Goal: Transaction & Acquisition: Purchase product/service

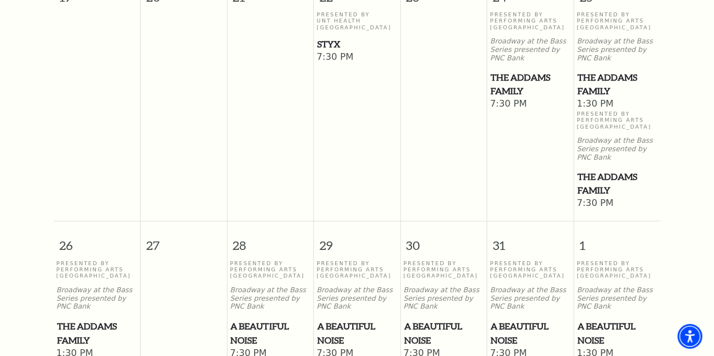
scroll to position [833, 0]
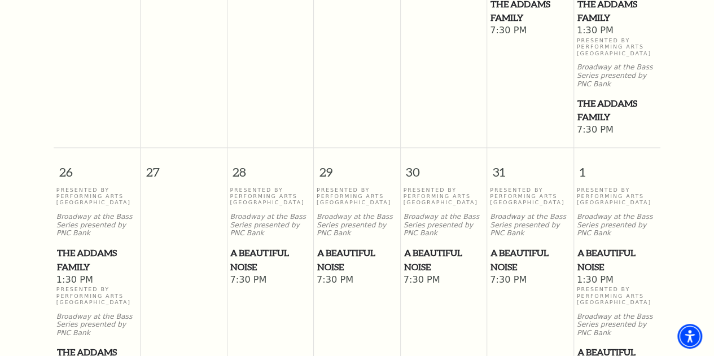
click at [335, 245] on span "A Beautiful Noise" at bounding box center [357, 259] width 80 height 28
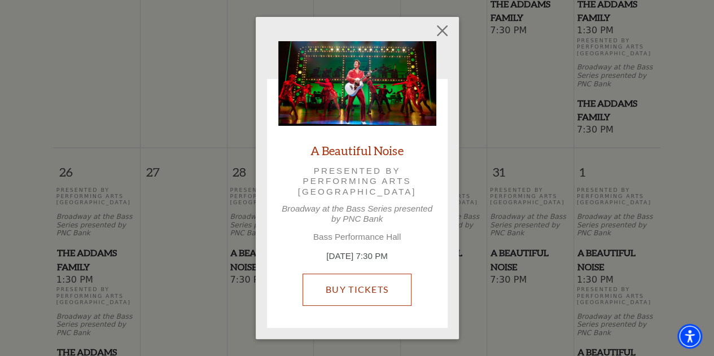
click at [351, 288] on link "Buy Tickets" at bounding box center [356, 290] width 109 height 32
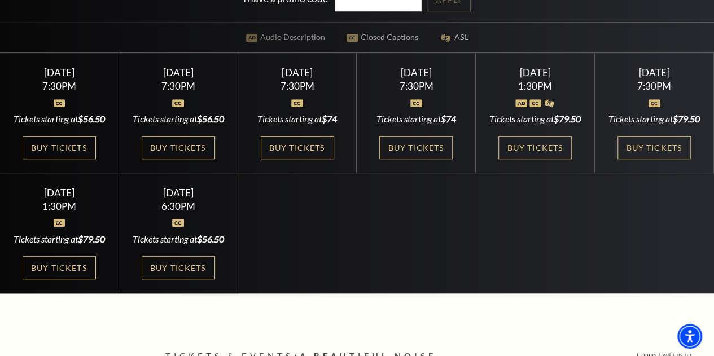
scroll to position [282, 0]
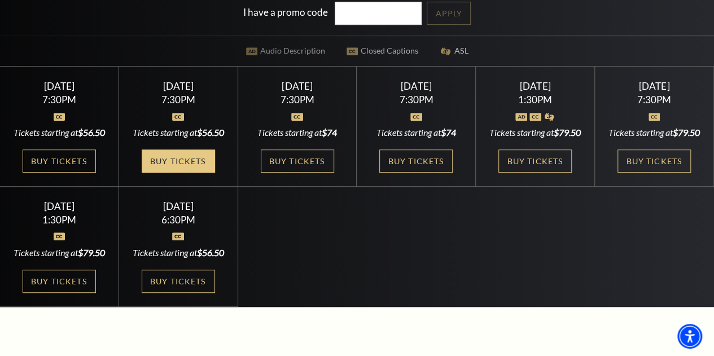
click at [183, 173] on link "Buy Tickets" at bounding box center [178, 160] width 73 height 23
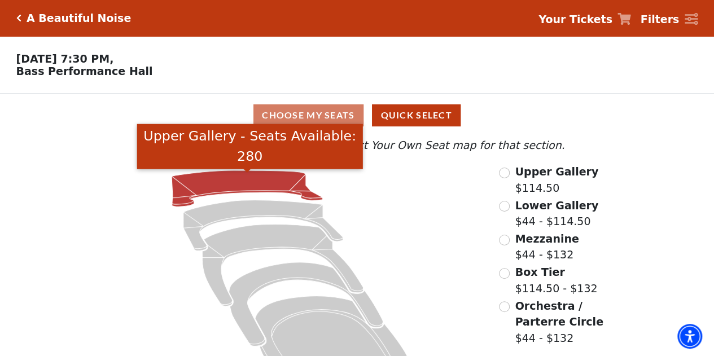
click at [228, 174] on icon "Upper Gallery - Seats Available: 280" at bounding box center [246, 188] width 151 height 36
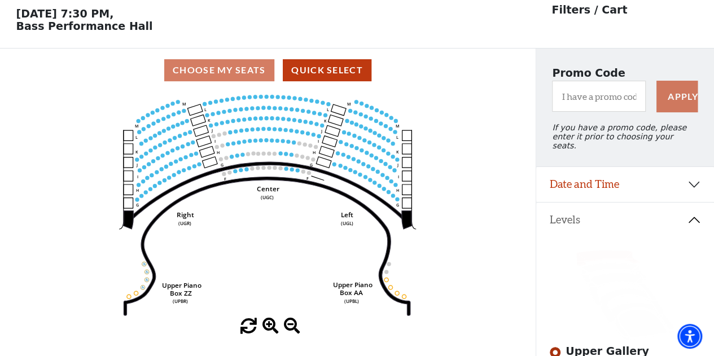
scroll to position [52, 0]
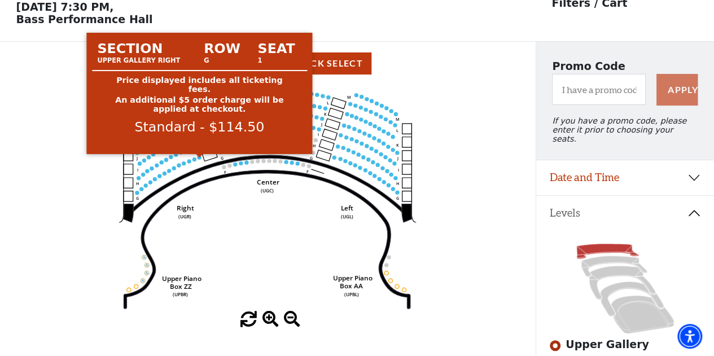
click at [199, 159] on circle at bounding box center [199, 157] width 4 height 4
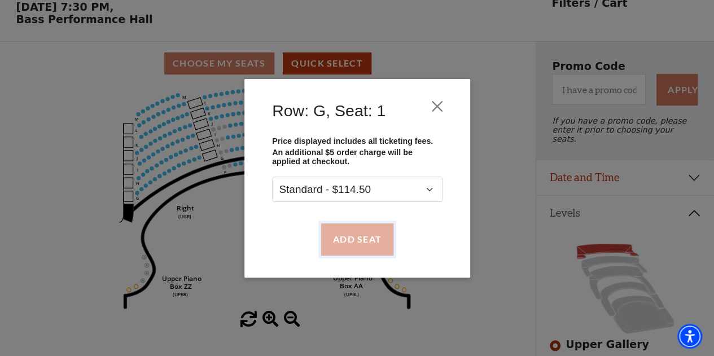
click at [340, 245] on button "Add Seat" at bounding box center [356, 239] width 72 height 32
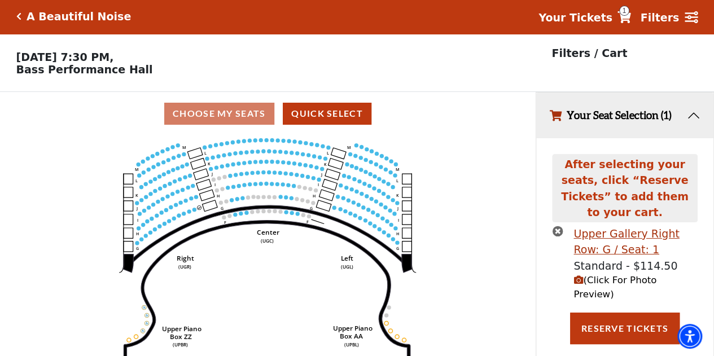
scroll to position [0, 0]
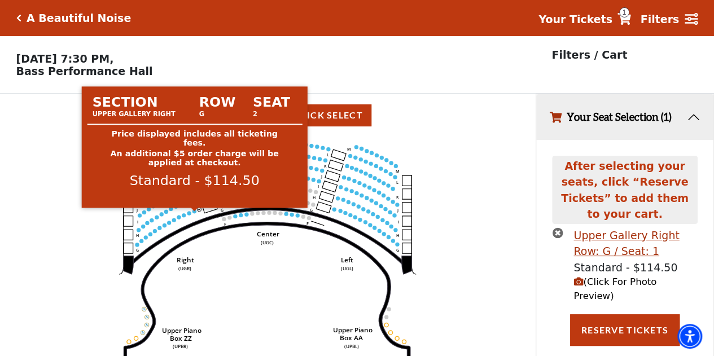
click at [195, 213] on circle at bounding box center [194, 211] width 4 height 4
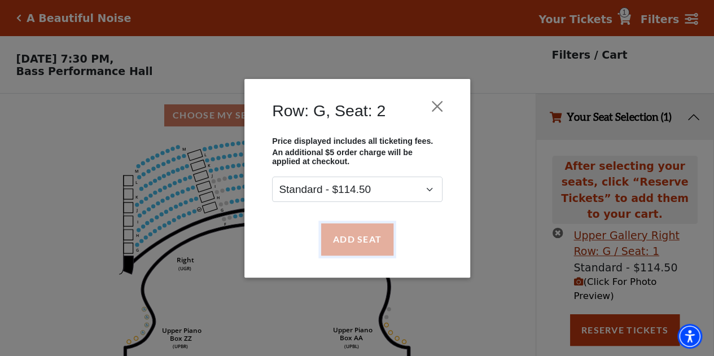
click at [350, 234] on button "Add Seat" at bounding box center [356, 239] width 72 height 32
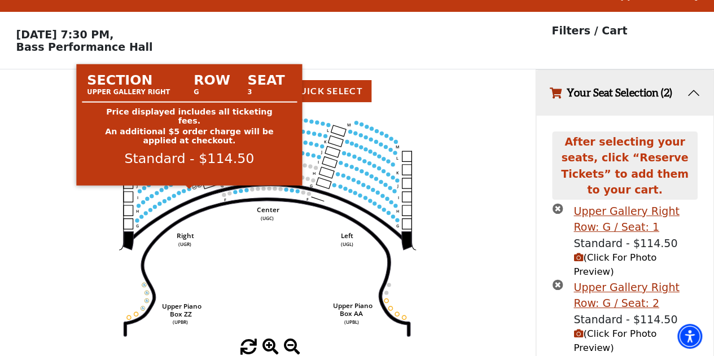
click at [188, 191] on circle at bounding box center [189, 189] width 4 height 4
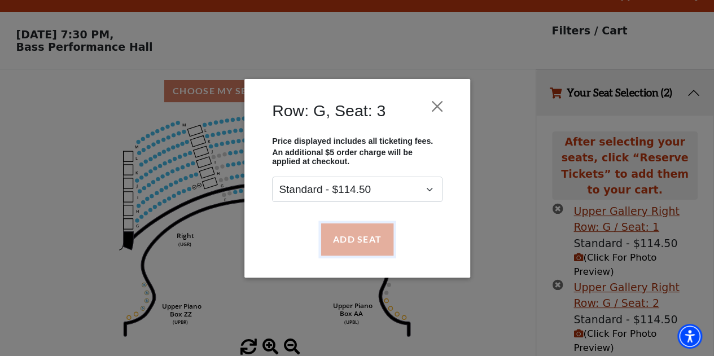
click at [352, 240] on button "Add Seat" at bounding box center [356, 239] width 72 height 32
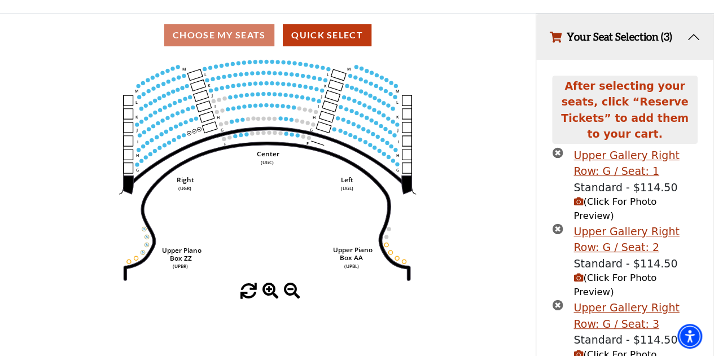
scroll to position [87, 0]
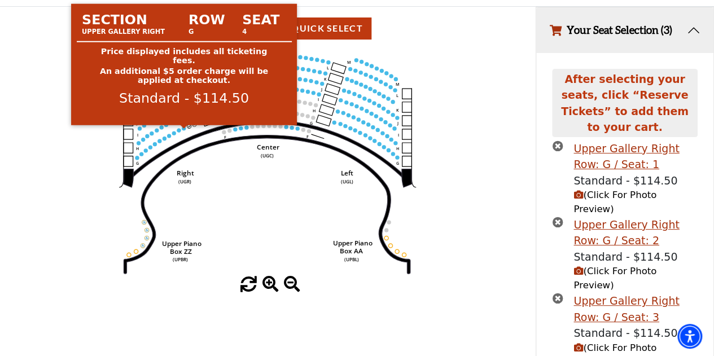
click at [185, 130] on circle at bounding box center [184, 128] width 4 height 4
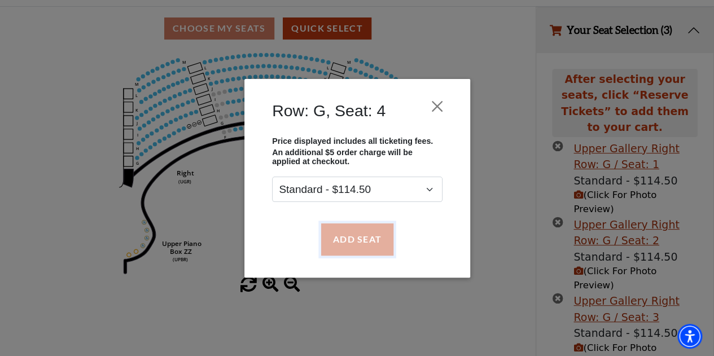
click at [379, 236] on button "Add Seat" at bounding box center [356, 239] width 72 height 32
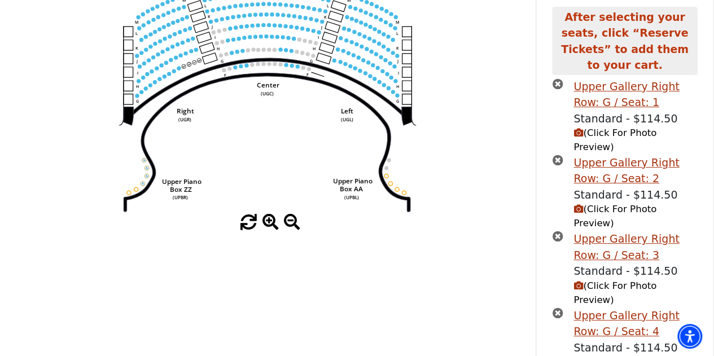
scroll to position [176, 0]
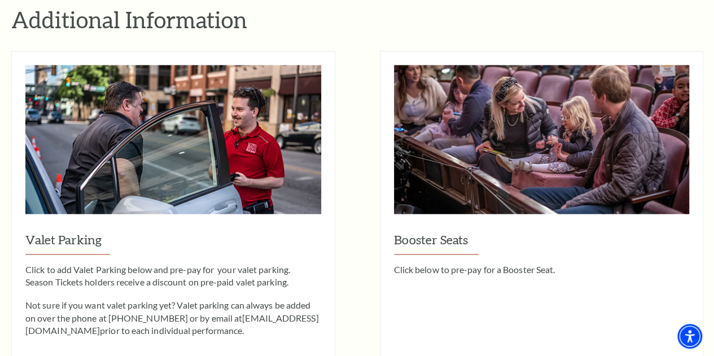
scroll to position [1072, 0]
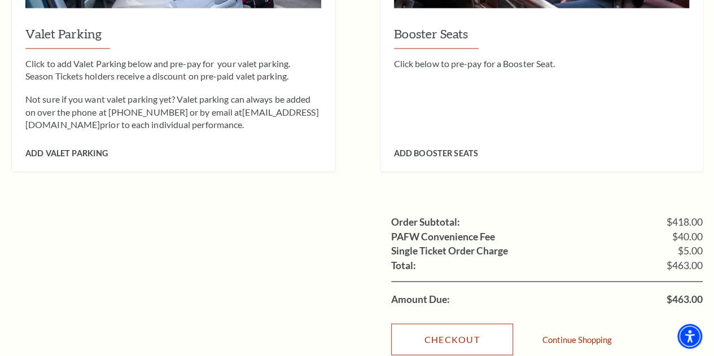
click at [468, 324] on link "Checkout" at bounding box center [452, 340] width 122 height 32
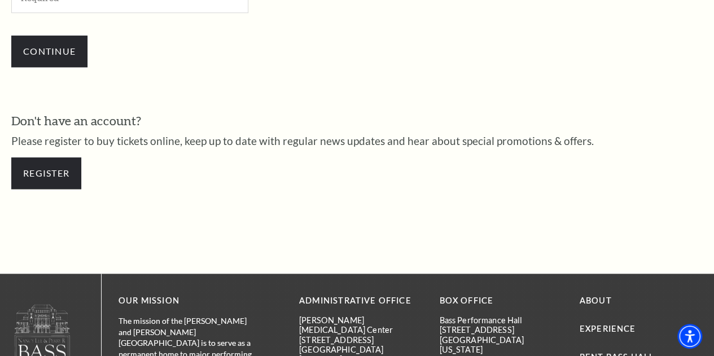
scroll to position [361, 0]
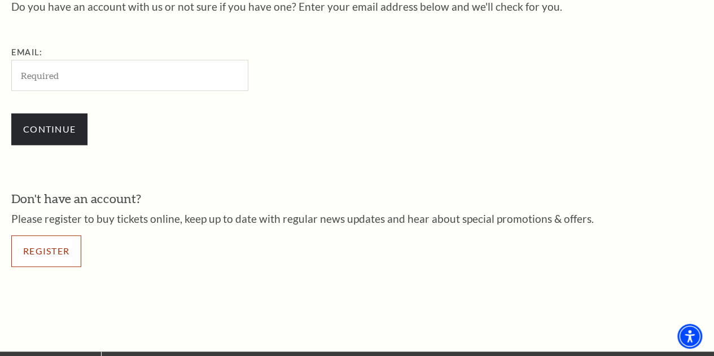
click at [60, 263] on link "Register" at bounding box center [46, 251] width 70 height 32
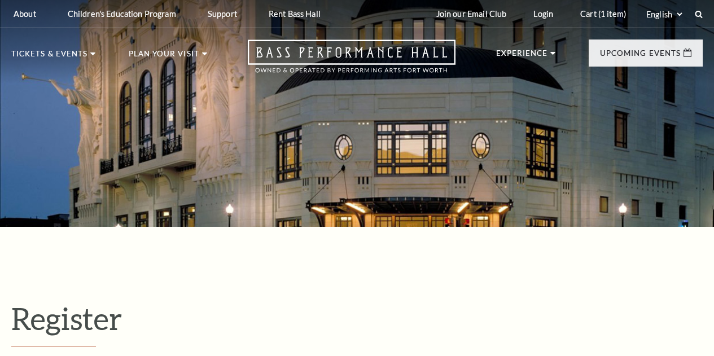
select select "1"
select select "TX"
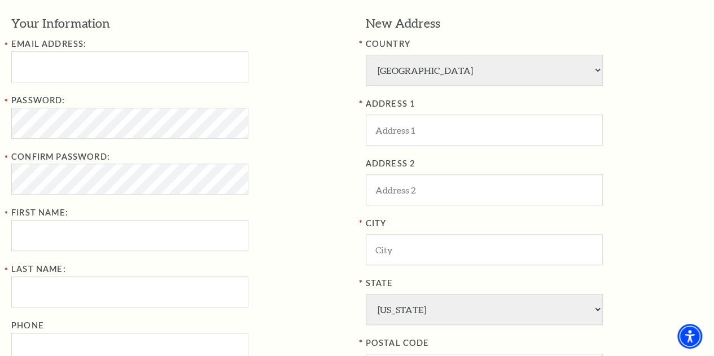
scroll to position [282, 0]
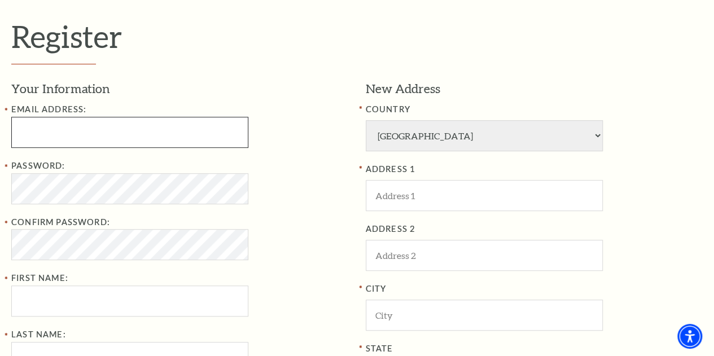
click at [118, 128] on input "Email Address:" at bounding box center [129, 132] width 237 height 31
type input "MMEYERS1984@GMAIL.COM"
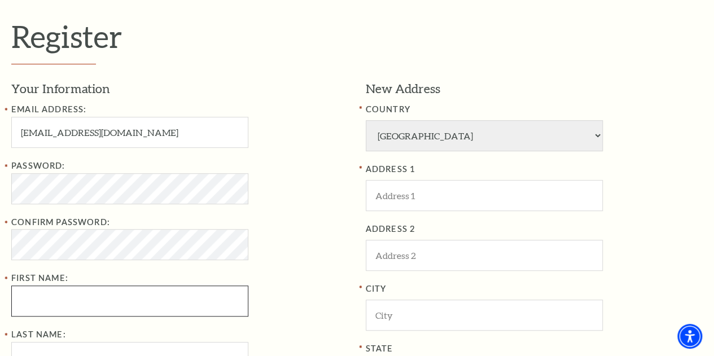
type input "Michael"
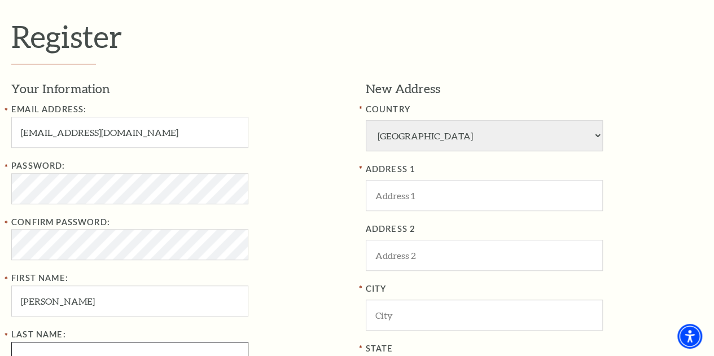
type input "meyers"
type input "2147625336"
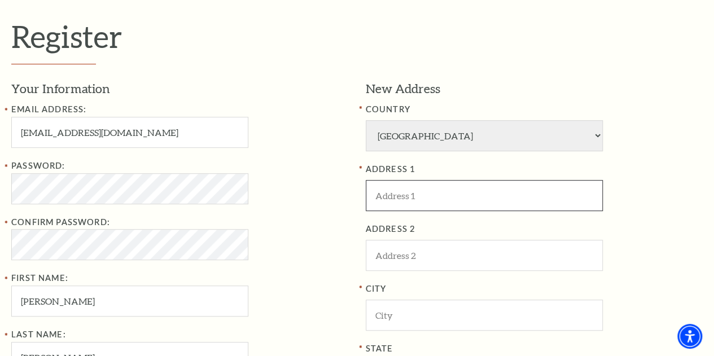
type input "1848 Rhinevalley Dr"
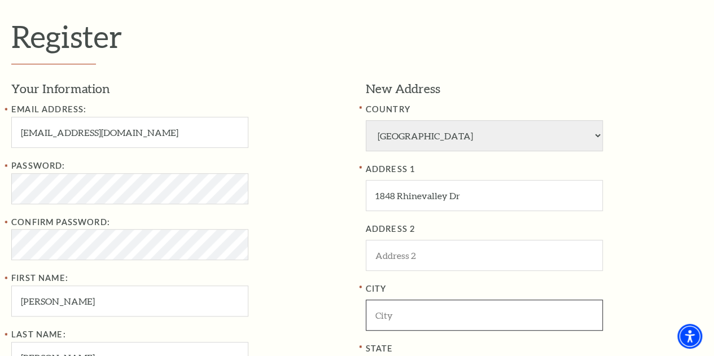
type input "Arlington"
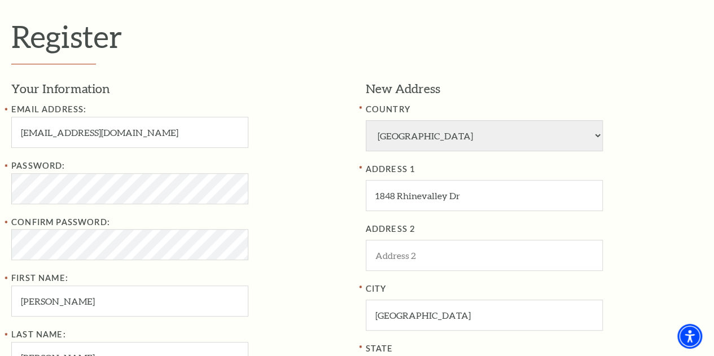
type input "76012"
type input "214-762-5336"
click at [289, 152] on div "Email Address: MMEYERS1984@GMAIL.COM Password: Confirm Password: First Name: Mi…" at bounding box center [179, 266] width 337 height 326
click at [264, 247] on div "Confirm Password:" at bounding box center [179, 237] width 337 height 45
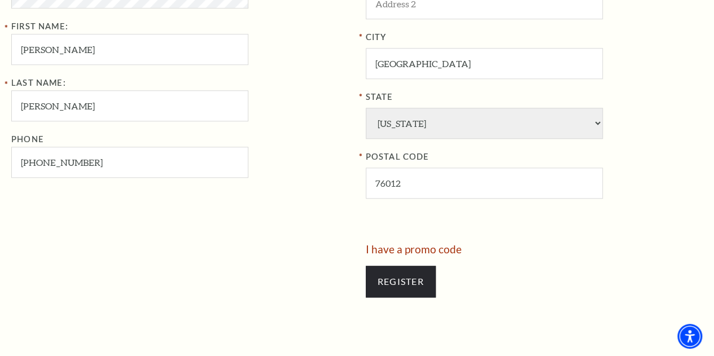
scroll to position [620, 0]
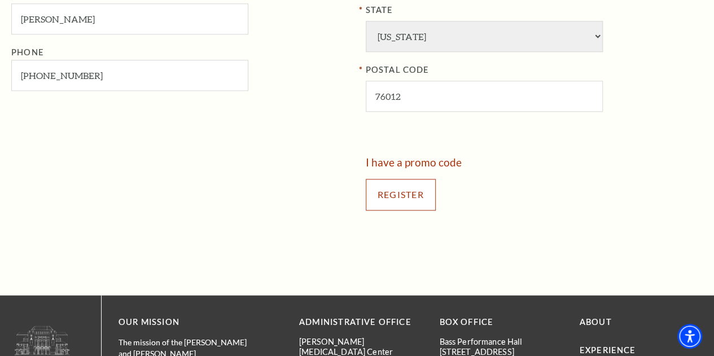
click at [424, 199] on input "Register" at bounding box center [401, 195] width 70 height 32
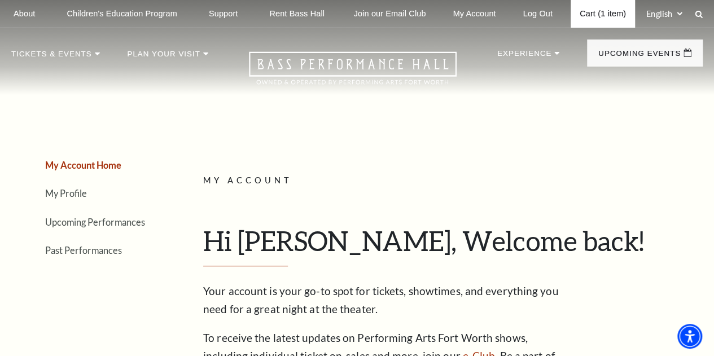
click at [609, 15] on link "Cart (1 item)" at bounding box center [602, 14] width 64 height 28
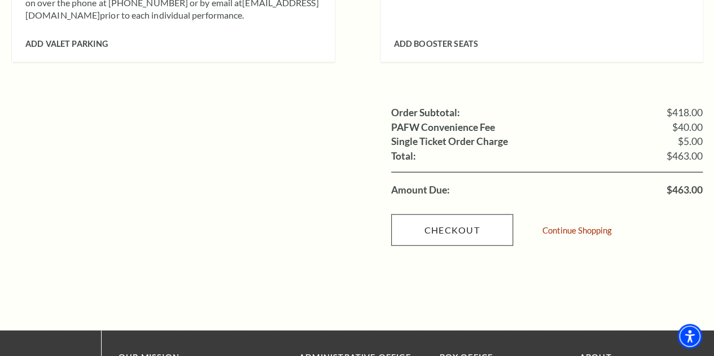
scroll to position [1185, 0]
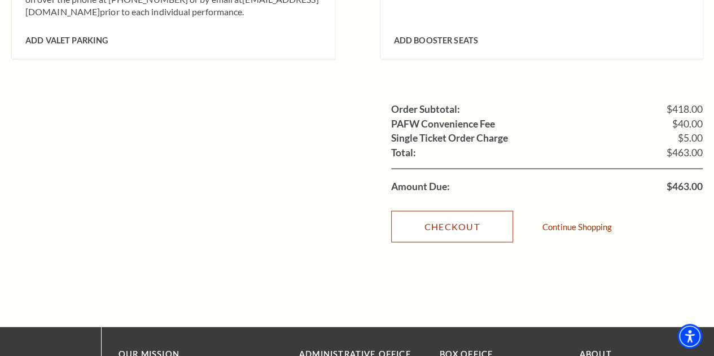
click at [463, 216] on link "Checkout" at bounding box center [452, 227] width 122 height 32
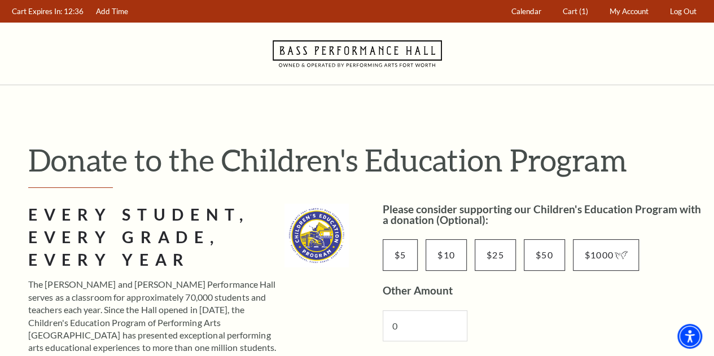
scroll to position [226, 0]
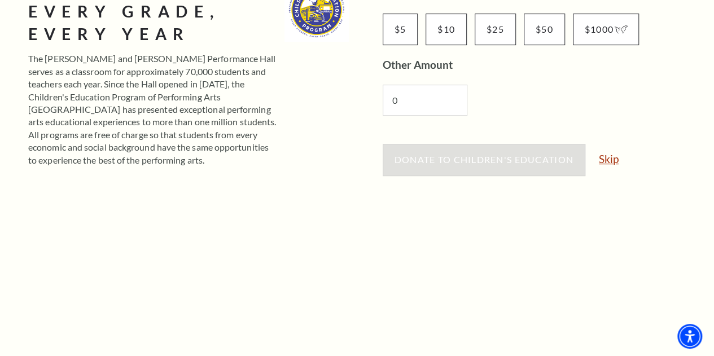
click at [613, 162] on link "Skip" at bounding box center [608, 158] width 20 height 11
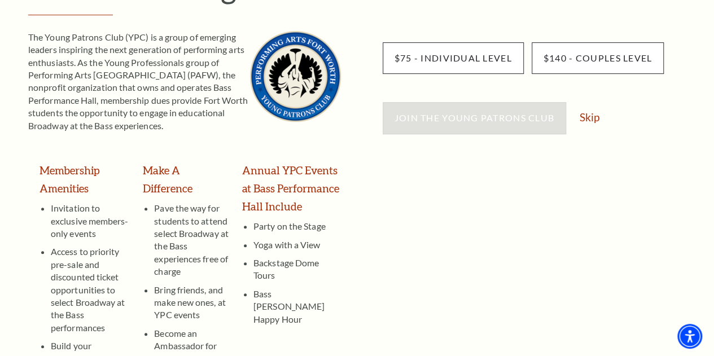
scroll to position [56, 0]
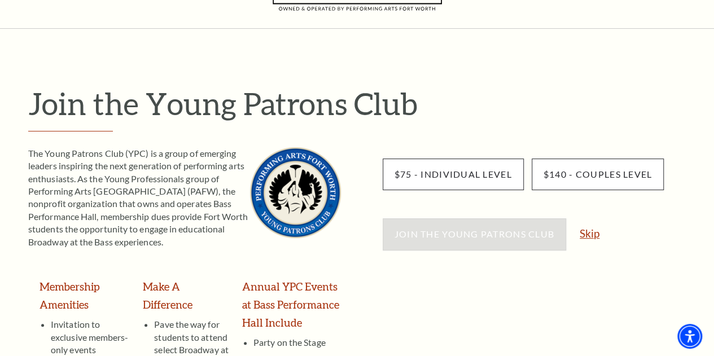
click at [589, 230] on link "Skip" at bounding box center [589, 233] width 20 height 11
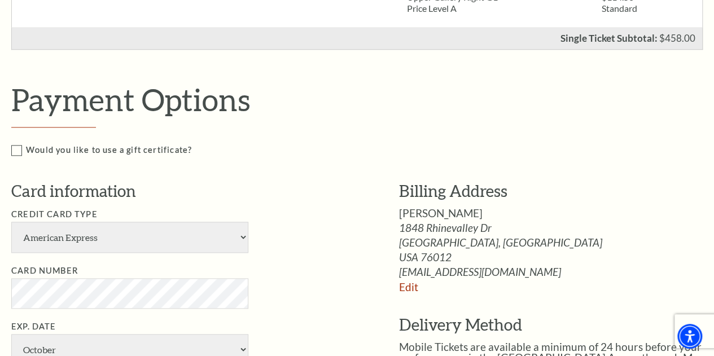
scroll to position [620, 0]
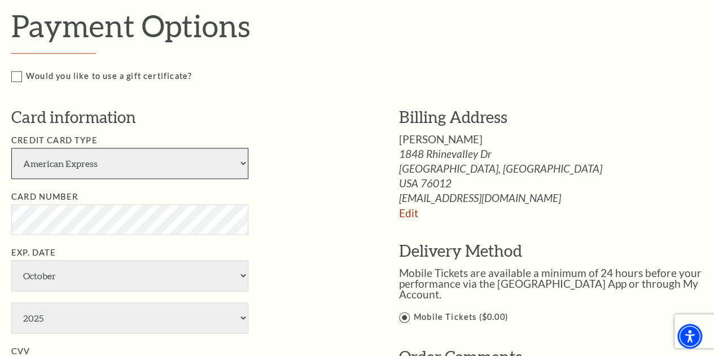
click at [245, 161] on select "American Express Visa Master Card Discover" at bounding box center [129, 163] width 237 height 31
select select "25"
click at [11, 148] on select "American Express Visa Master Card Discover" at bounding box center [129, 163] width 237 height 31
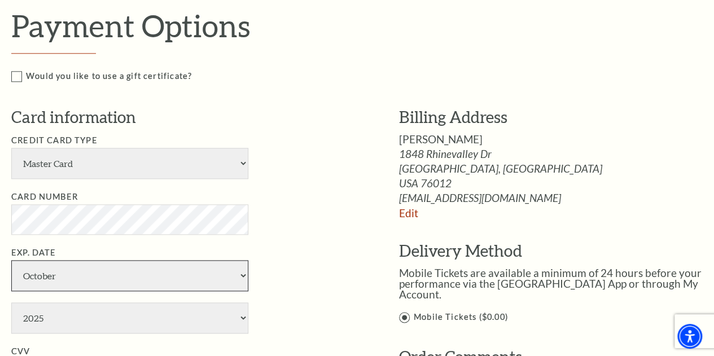
click at [76, 278] on select "January February March April May June July August September October November De…" at bounding box center [129, 275] width 237 height 31
select select "3"
click at [11, 260] on select "January February March April May June July August September October November De…" at bounding box center [129, 275] width 237 height 31
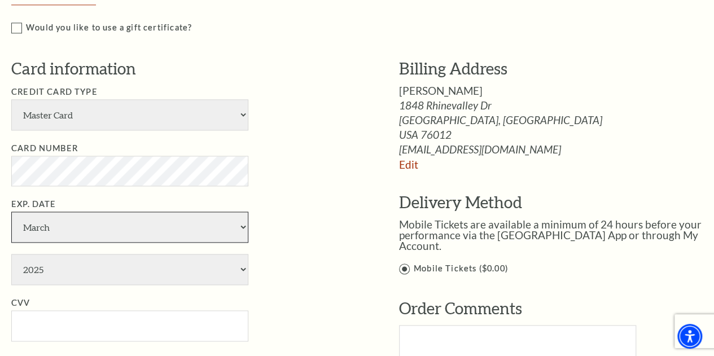
scroll to position [733, 0]
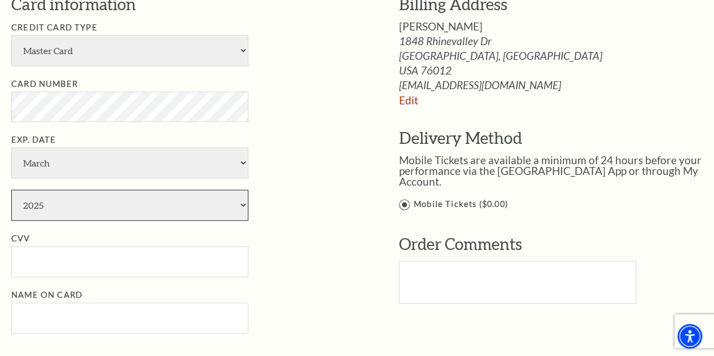
click at [224, 206] on select "2025 2026 2027 2028 2029 2030 2031 2032 2033 2034" at bounding box center [129, 205] width 237 height 31
select select "2027"
click at [11, 190] on select "2025 2026 2027 2028 2029 2030 2031 2032 2033 2034" at bounding box center [129, 205] width 237 height 31
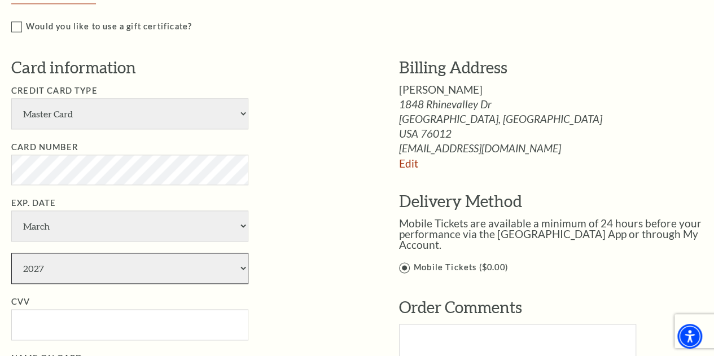
scroll to position [790, 0]
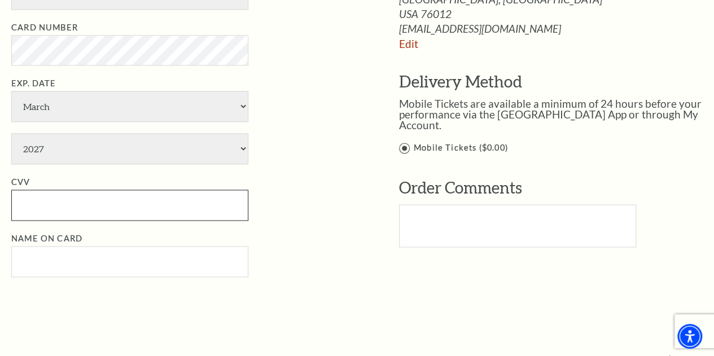
click at [91, 209] on input "CVV" at bounding box center [129, 205] width 237 height 31
type input "322"
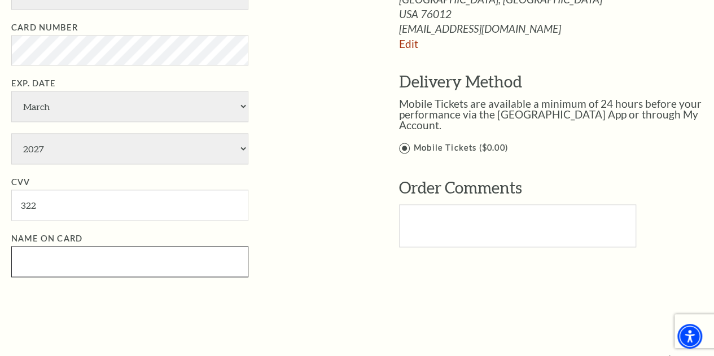
click at [220, 263] on input "Name on Card" at bounding box center [129, 261] width 237 height 31
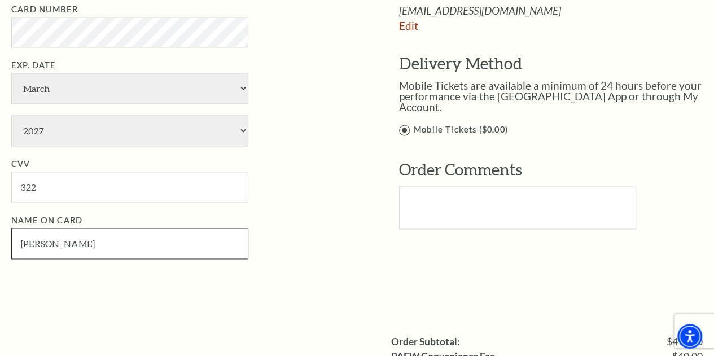
type input "michael meyers"
click at [336, 206] on ul "Credit Card Type American Express Visa Master Card Discover Card Number Exp. Da…" at bounding box center [188, 102] width 354 height 312
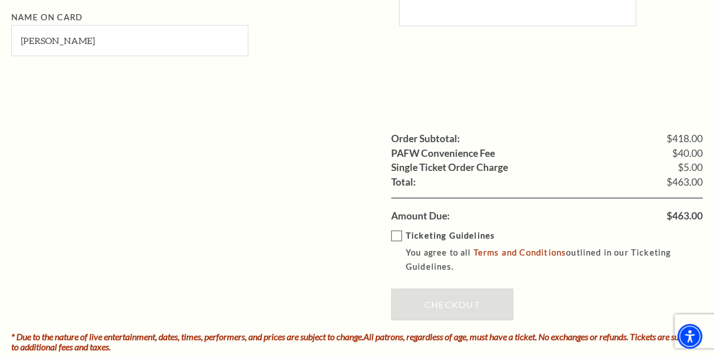
scroll to position [1033, 0]
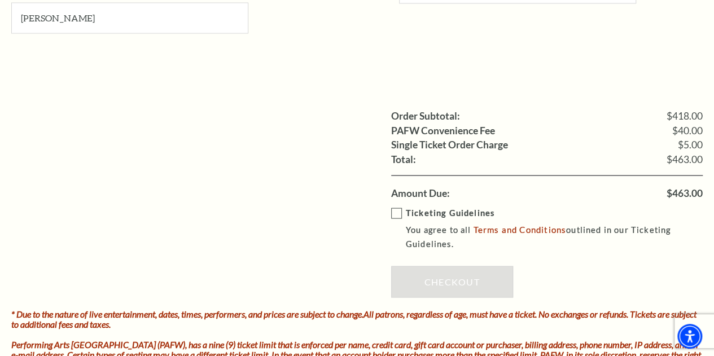
click at [398, 212] on label "Ticketing Guidelines You agree to all Terms and Conditions outlined in our Tick…" at bounding box center [555, 228] width 328 height 45
click at [0, 0] on input "Ticketing Guidelines You agree to all Terms and Conditions outlined in our Tick…" at bounding box center [0, 0] width 0 height 0
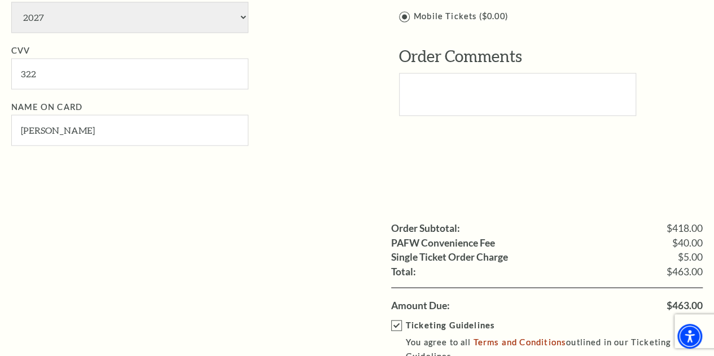
scroll to position [1072, 0]
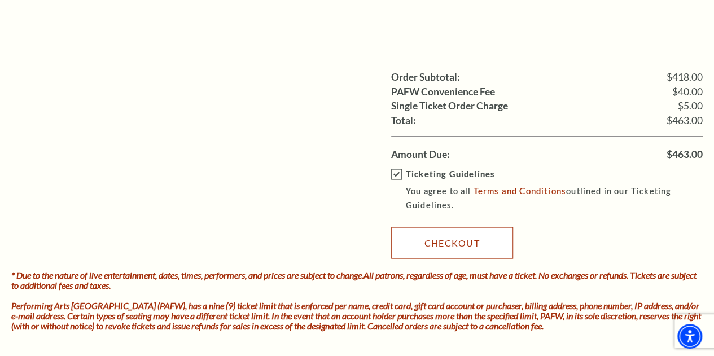
click at [448, 245] on link "Checkout" at bounding box center [452, 243] width 122 height 32
